Goal: Use online tool/utility: Utilize a website feature to perform a specific function

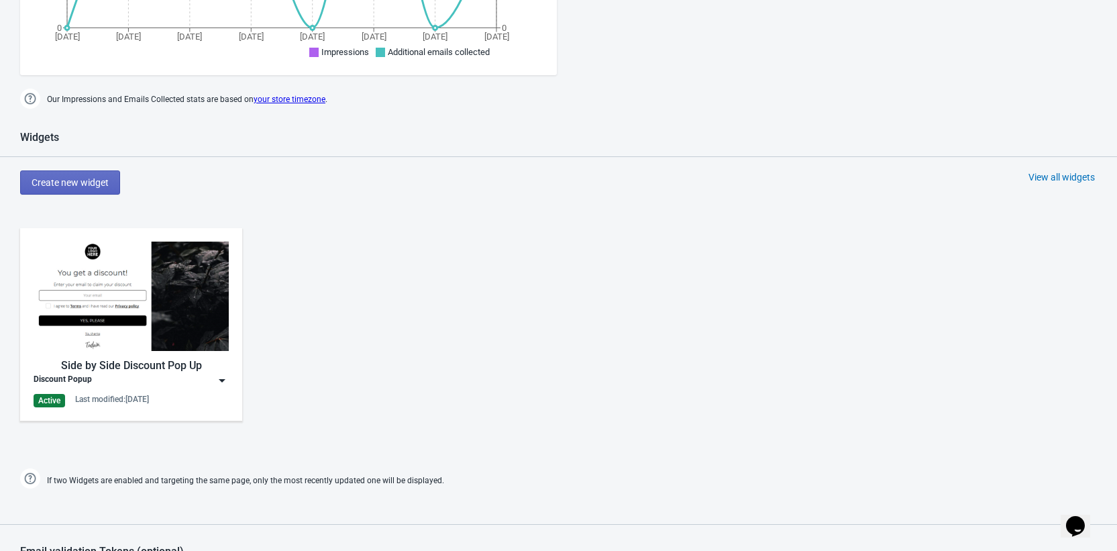
scroll to position [466, 0]
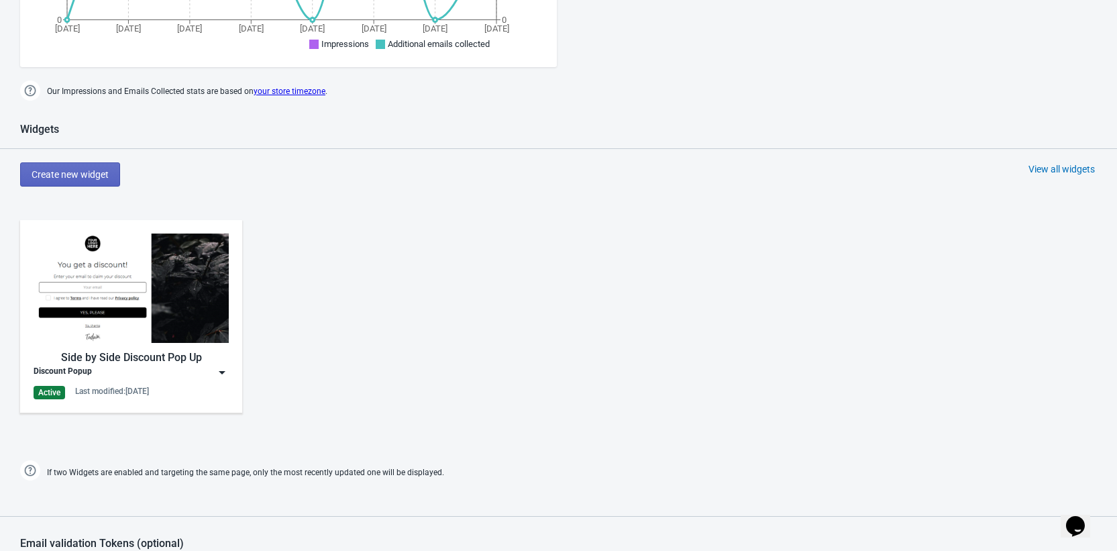
click at [133, 288] on img at bounding box center [131, 288] width 195 height 109
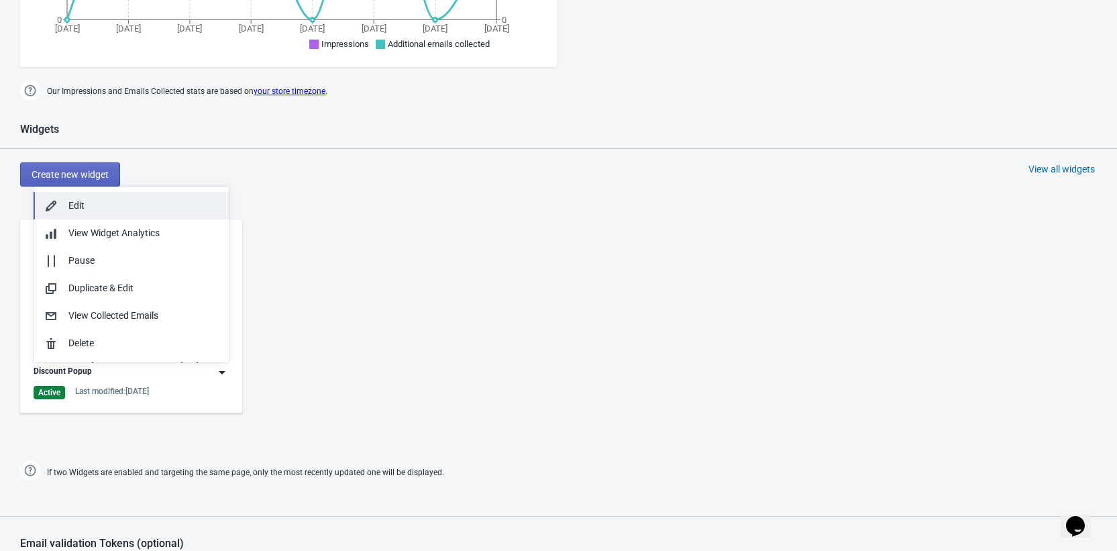
click at [119, 204] on div "Edit" at bounding box center [143, 206] width 150 height 14
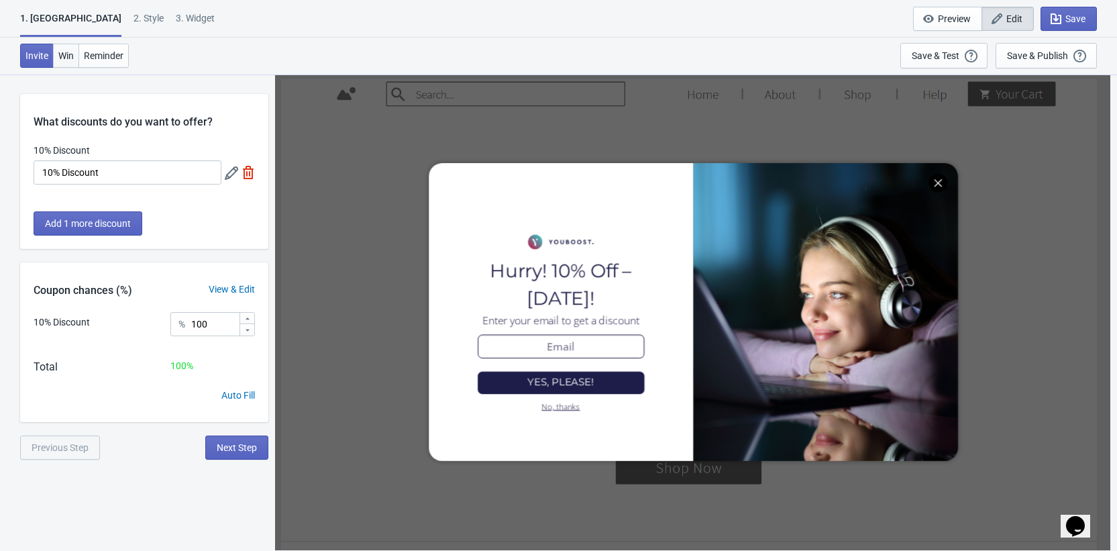
click at [70, 57] on span "Win" at bounding box center [65, 55] width 15 height 11
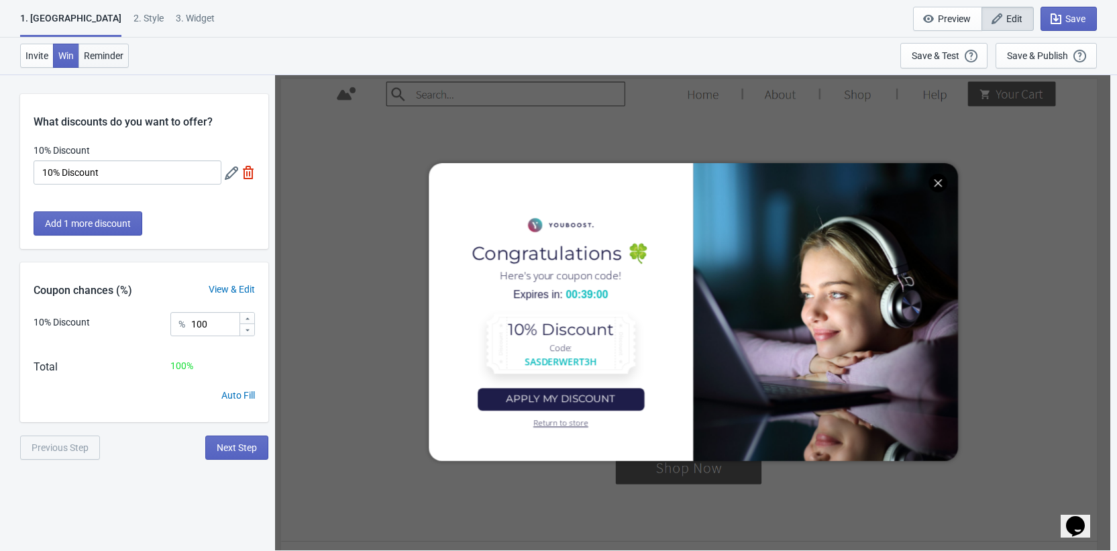
click at [110, 63] on button "Reminder" at bounding box center [104, 56] width 50 height 24
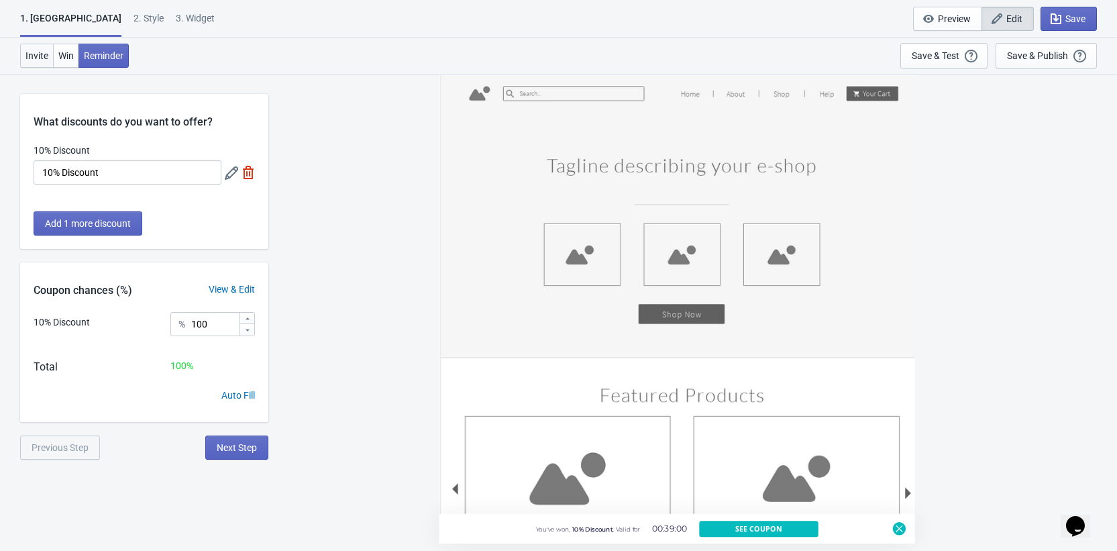
click at [38, 59] on span "Invite" at bounding box center [36, 55] width 23 height 11
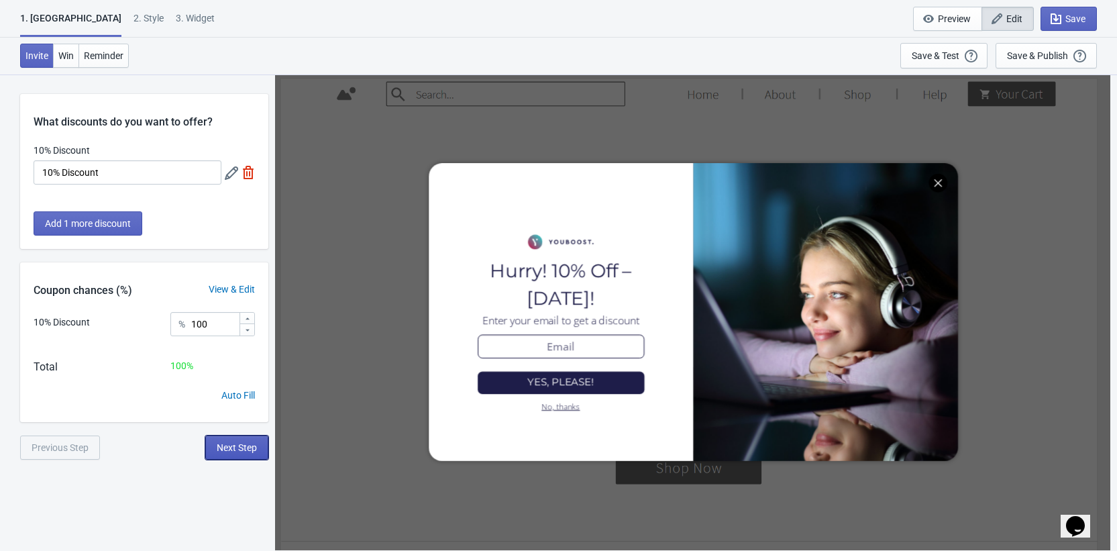
click at [221, 449] on span "Next Step" at bounding box center [237, 447] width 40 height 11
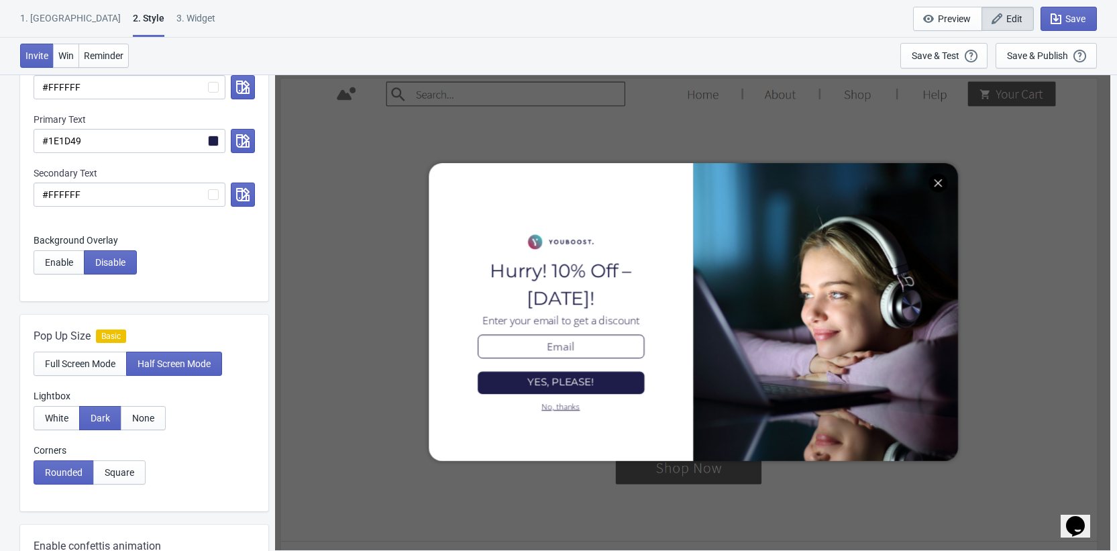
scroll to position [268, 0]
click at [68, 265] on span "Enable" at bounding box center [59, 261] width 28 height 11
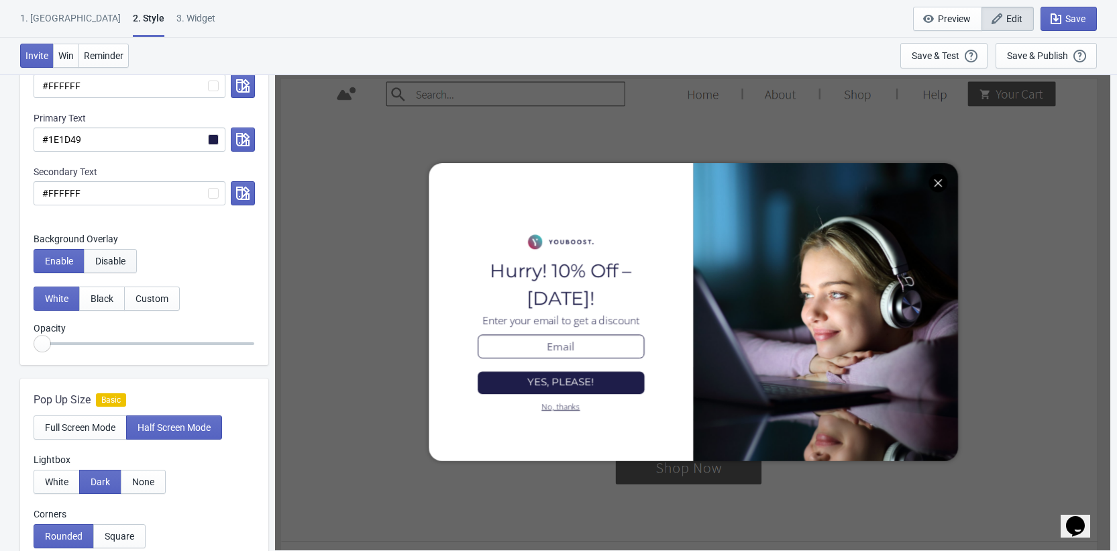
click at [101, 263] on span "Disable" at bounding box center [110, 261] width 30 height 11
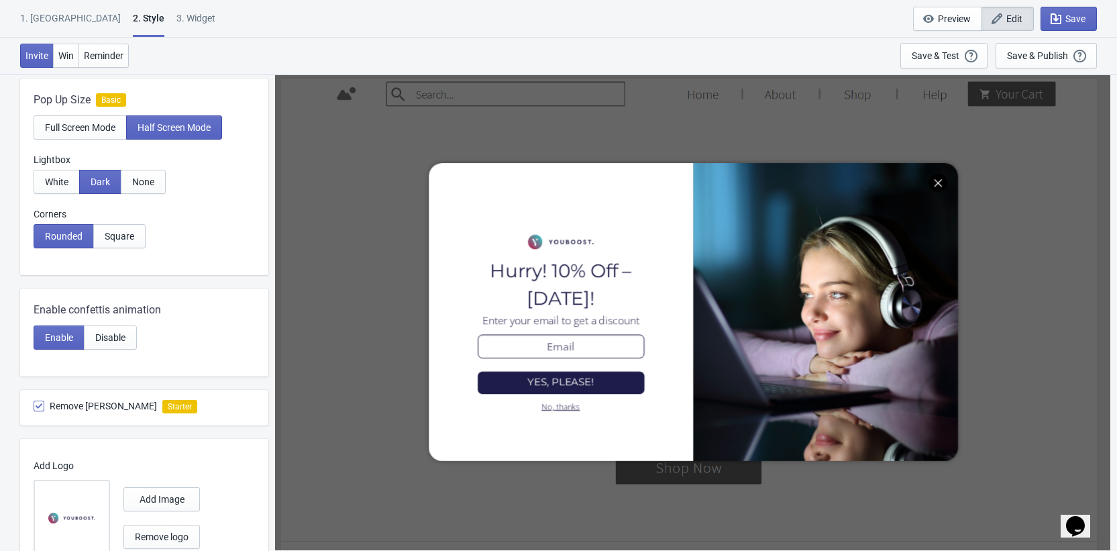
scroll to position [504, 0]
click at [134, 234] on span "Square" at bounding box center [120, 235] width 30 height 11
click at [73, 233] on span "Rounded" at bounding box center [64, 235] width 38 height 11
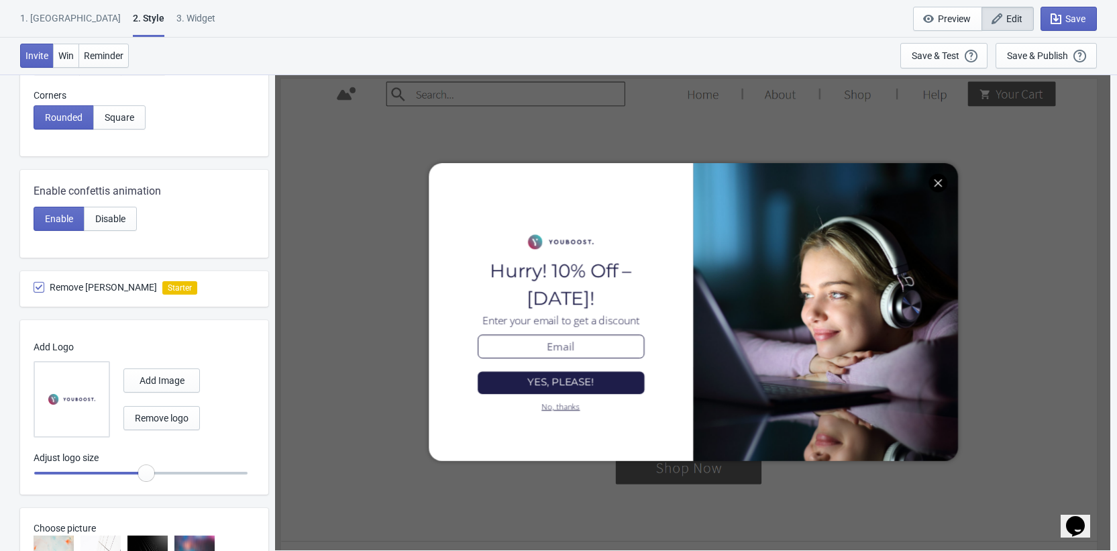
scroll to position [624, 0]
click at [123, 219] on span "Disable" at bounding box center [110, 216] width 30 height 11
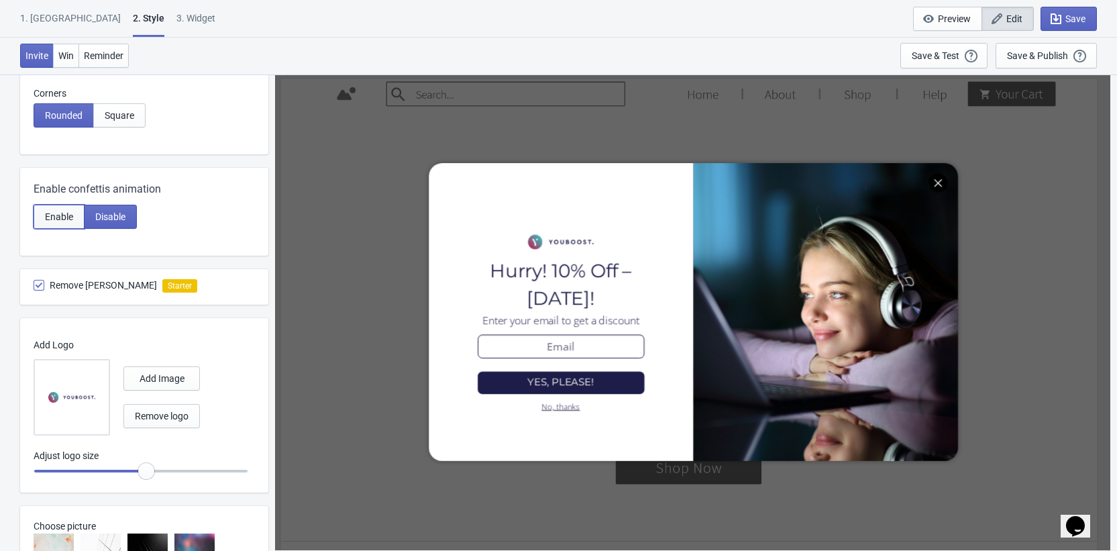
click at [65, 220] on span "Enable" at bounding box center [59, 216] width 28 height 11
radio input "true"
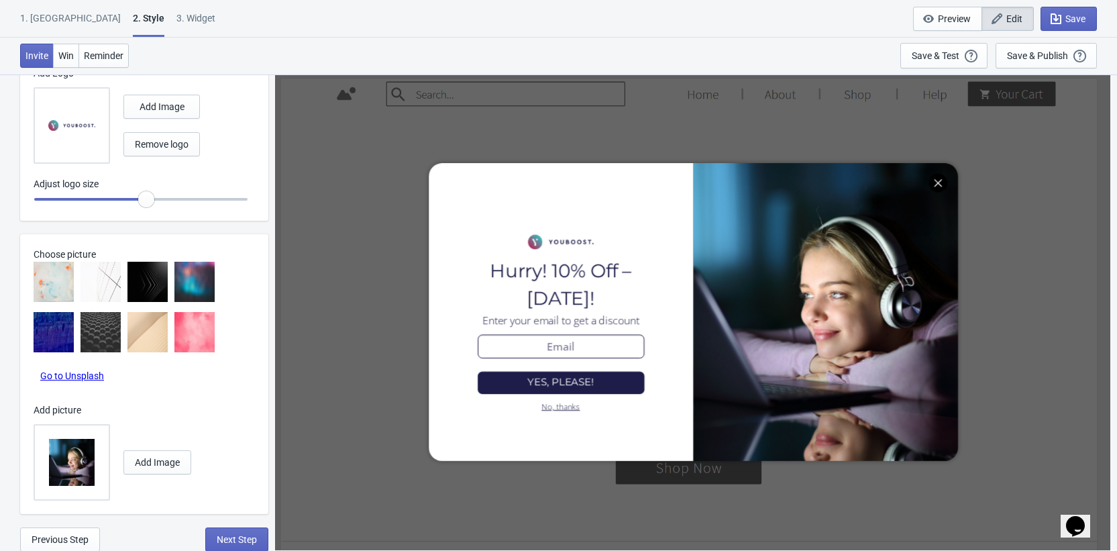
scroll to position [897, 0]
click at [243, 528] on button "Next Step" at bounding box center [236, 539] width 63 height 24
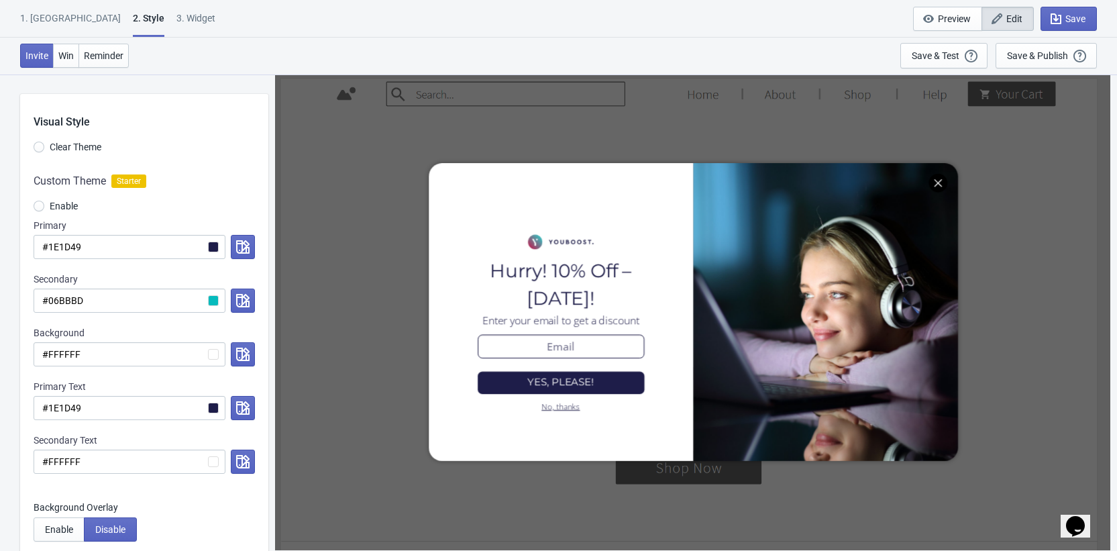
select select "once_per_user"
select select "1"
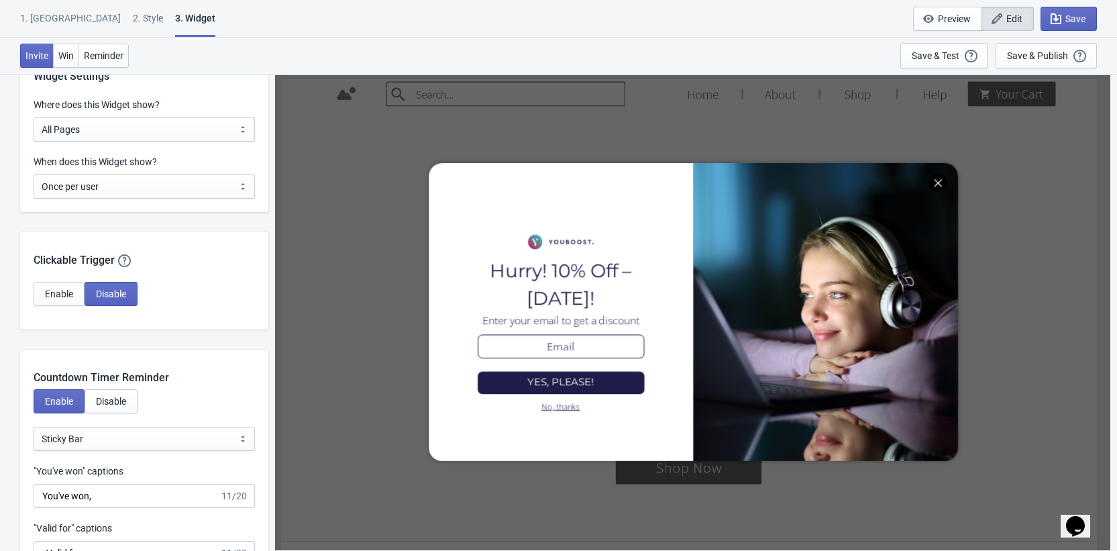
scroll to position [1074, 0]
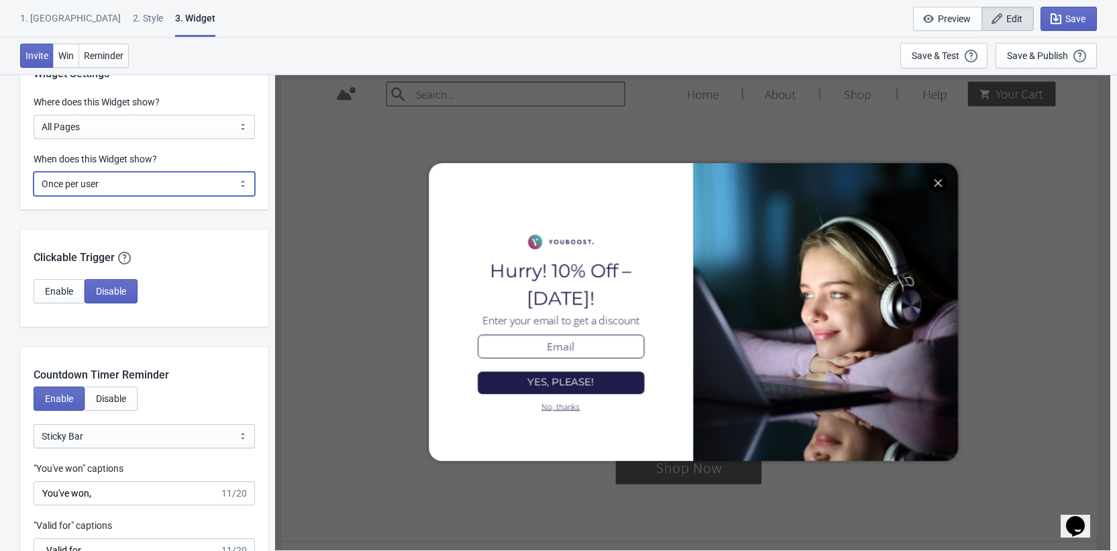
click at [139, 192] on select "Every new visit of page Once every period of time Once per visitor session (Rec…" at bounding box center [144, 184] width 221 height 24
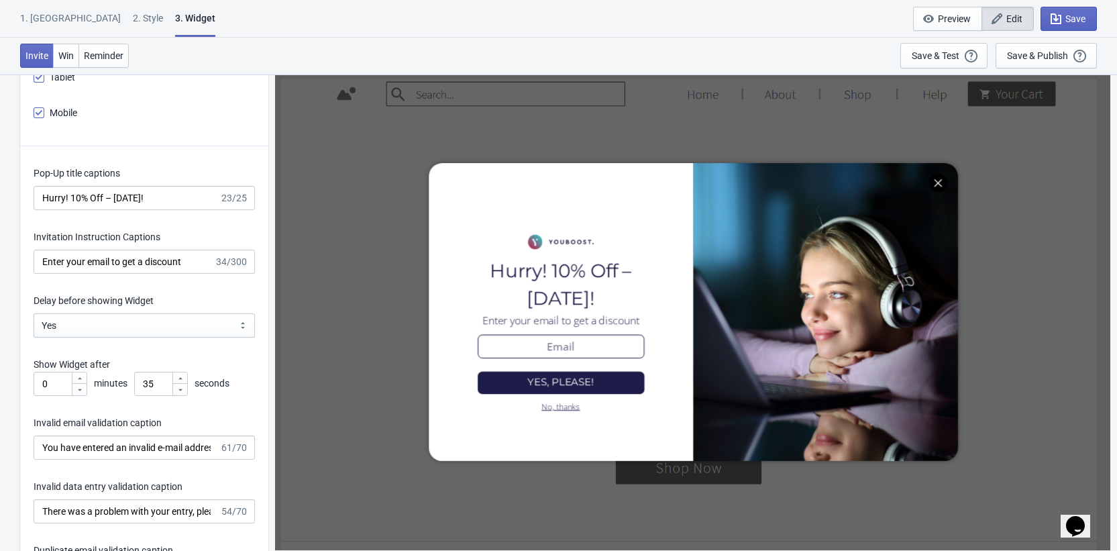
scroll to position [1799, 0]
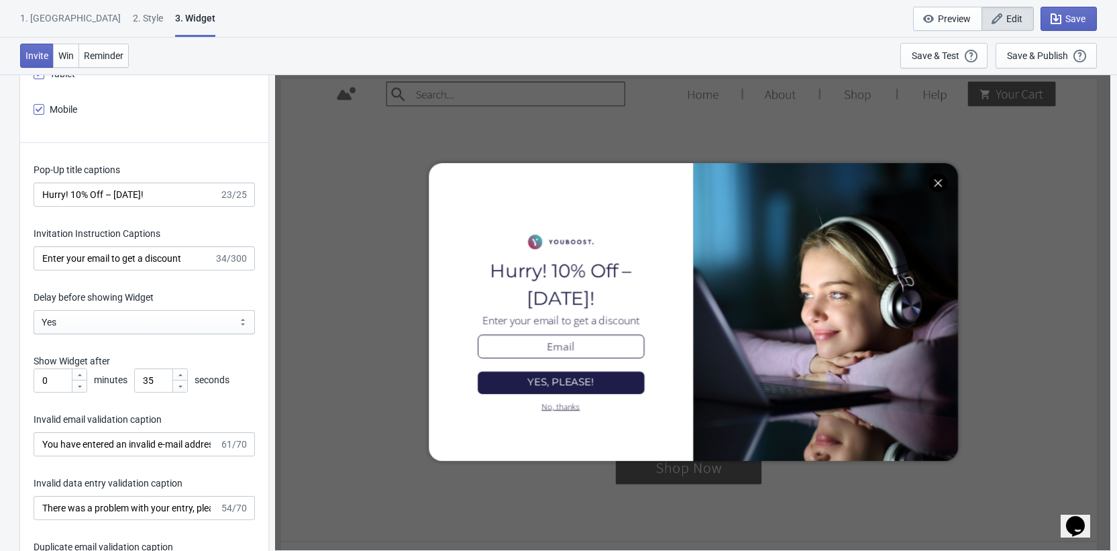
click at [183, 384] on icon at bounding box center [180, 386] width 8 height 8
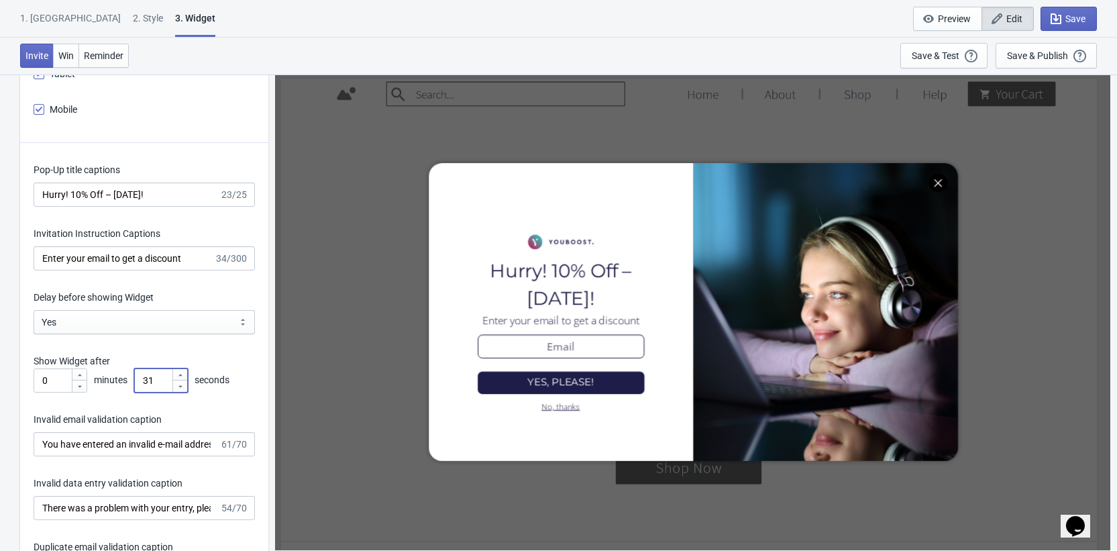
type input "30"
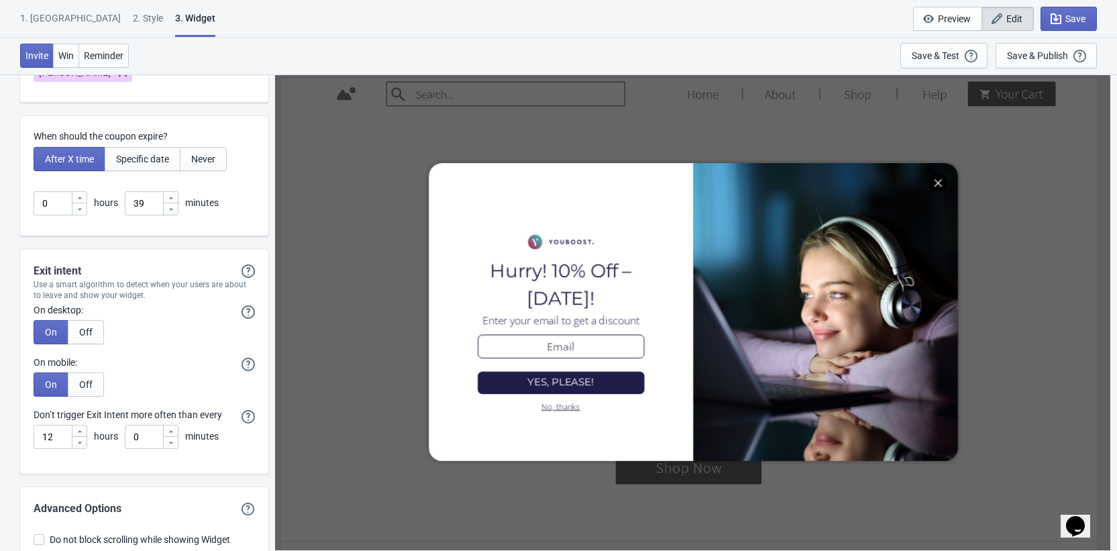
scroll to position [3284, 0]
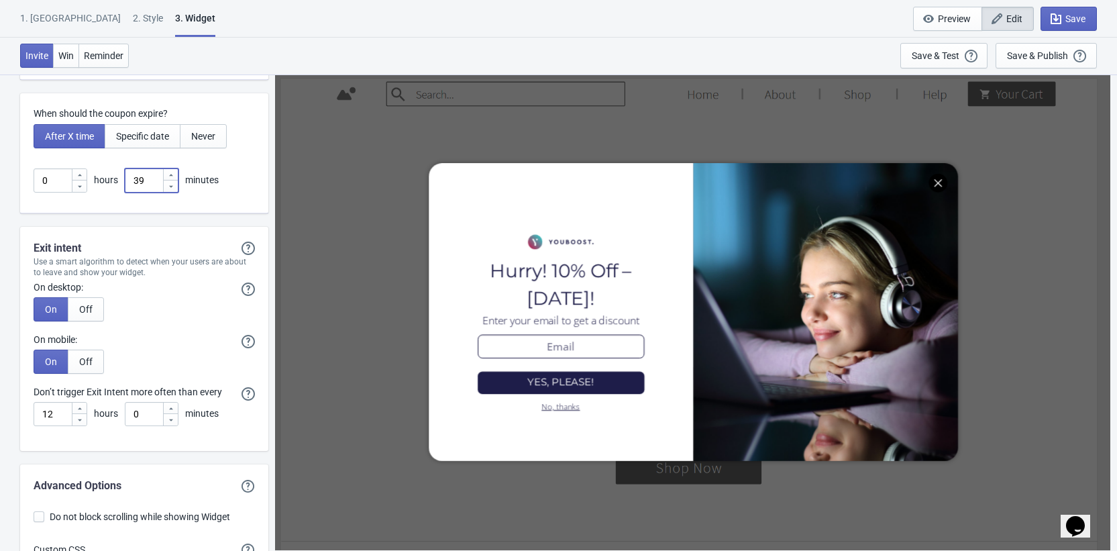
click at [170, 187] on icon at bounding box center [171, 187] width 8 height 8
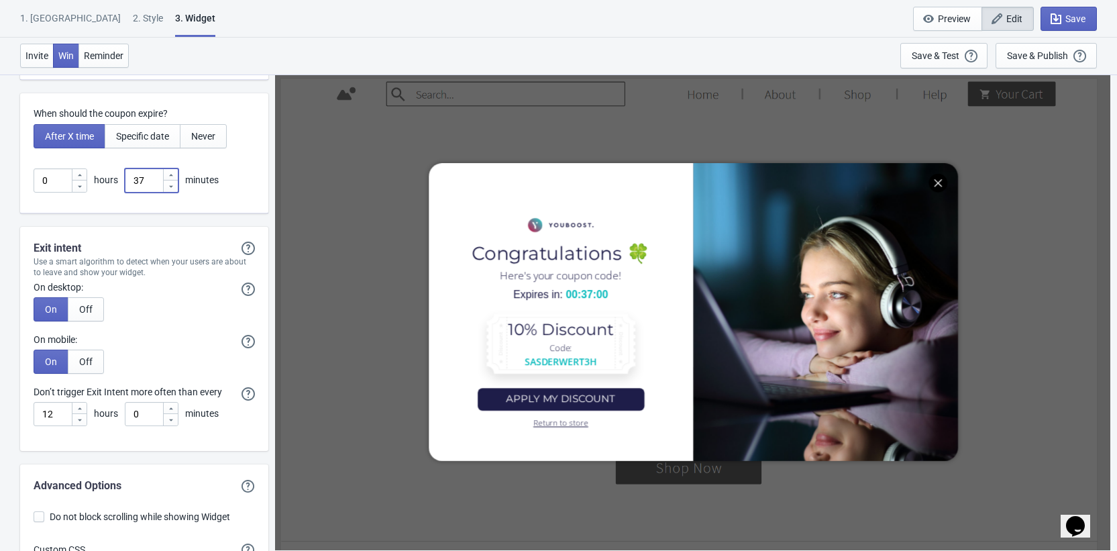
click at [170, 187] on icon at bounding box center [171, 187] width 8 height 8
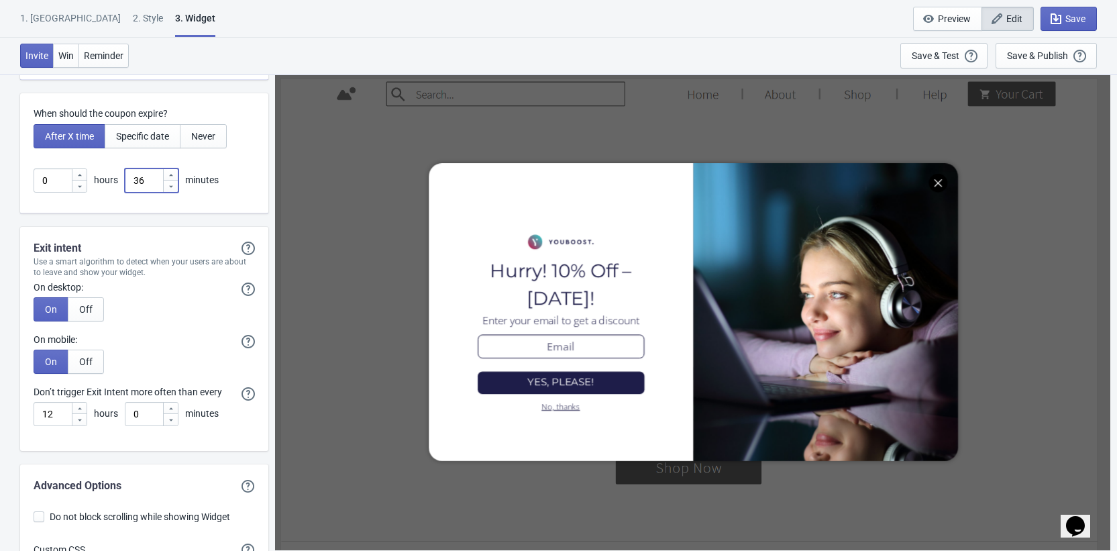
click at [170, 187] on icon at bounding box center [171, 187] width 8 height 8
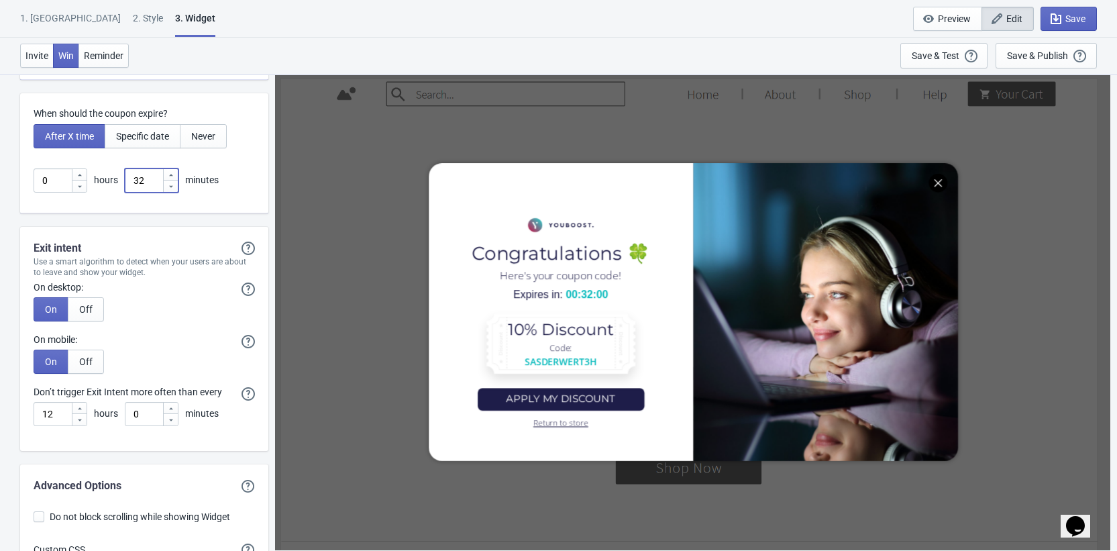
click at [170, 187] on icon at bounding box center [171, 187] width 8 height 8
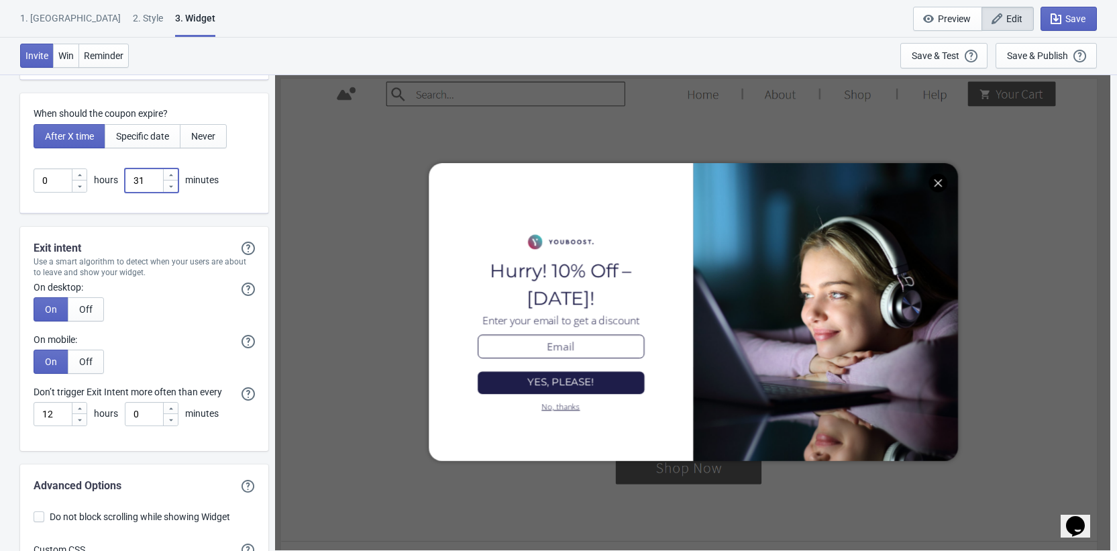
click at [170, 187] on icon at bounding box center [171, 187] width 8 height 8
click at [169, 174] on icon at bounding box center [171, 175] width 8 height 8
type input "30"
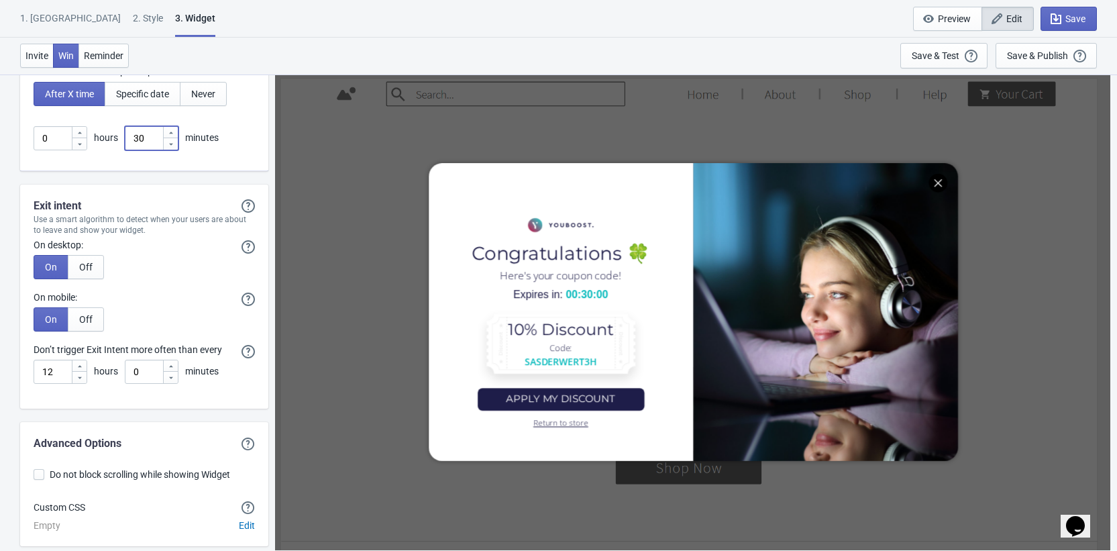
scroll to position [3387, 0]
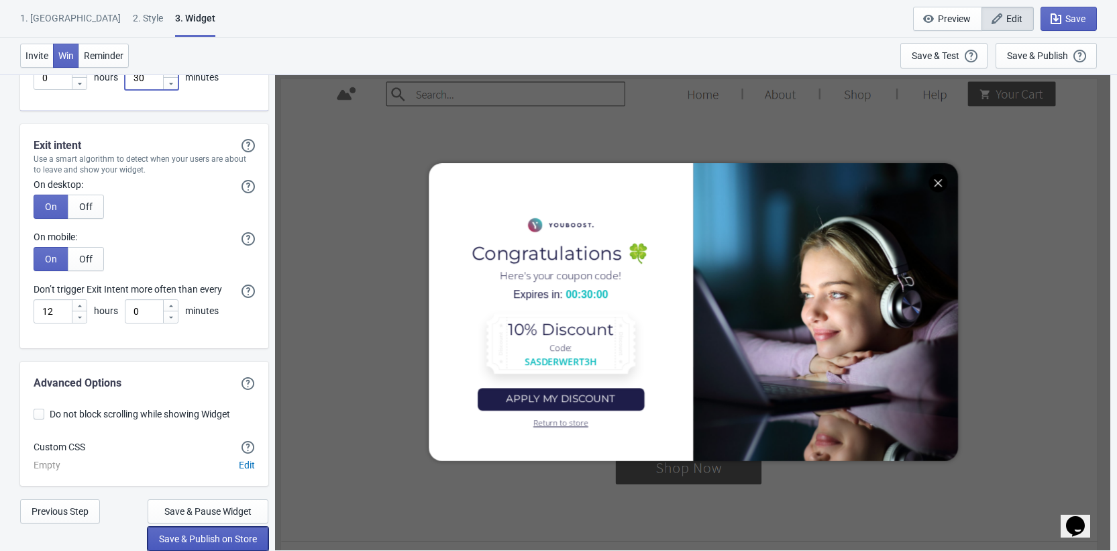
click at [193, 533] on span "Save & Publish on Store" at bounding box center [208, 538] width 98 height 11
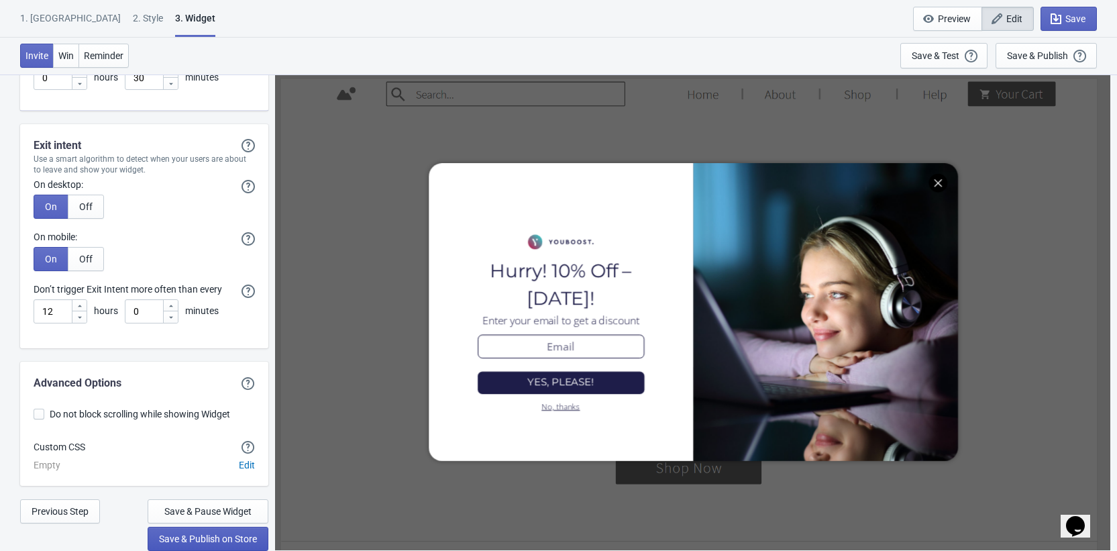
scroll to position [13, 0]
